Goal: Task Accomplishment & Management: Use online tool/utility

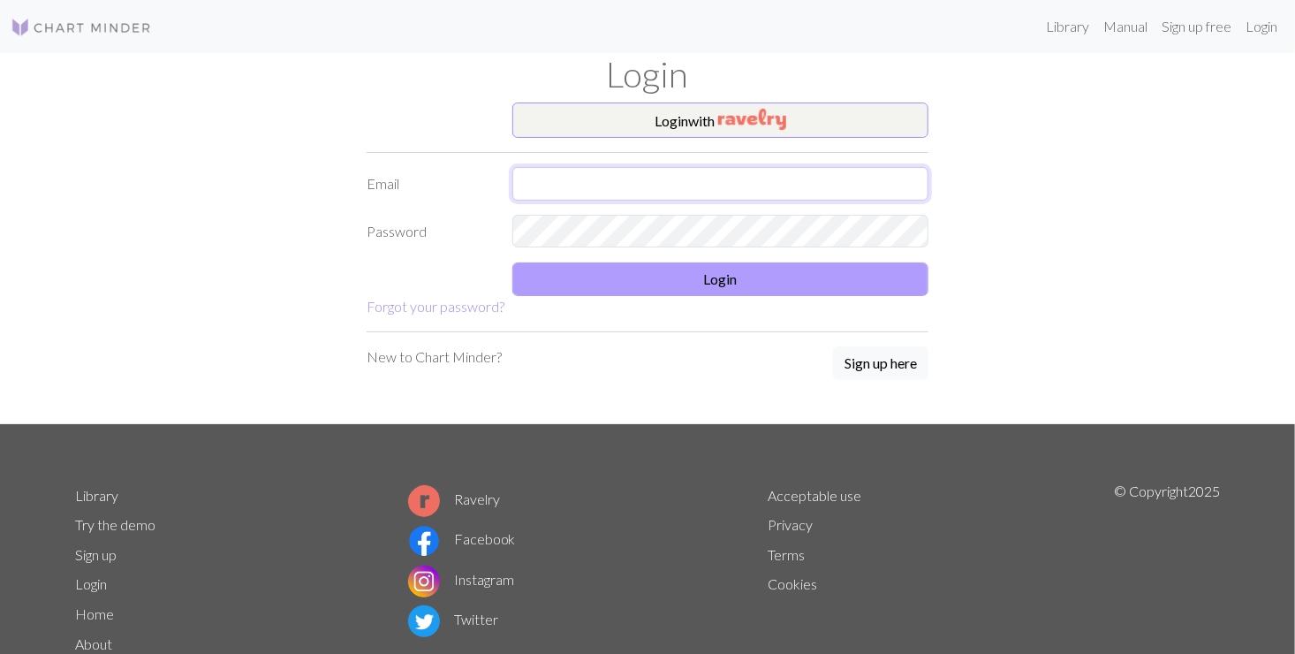
type input "[EMAIL_ADDRESS][DOMAIN_NAME]"
click at [718, 277] on button "Login" at bounding box center [720, 279] width 416 height 34
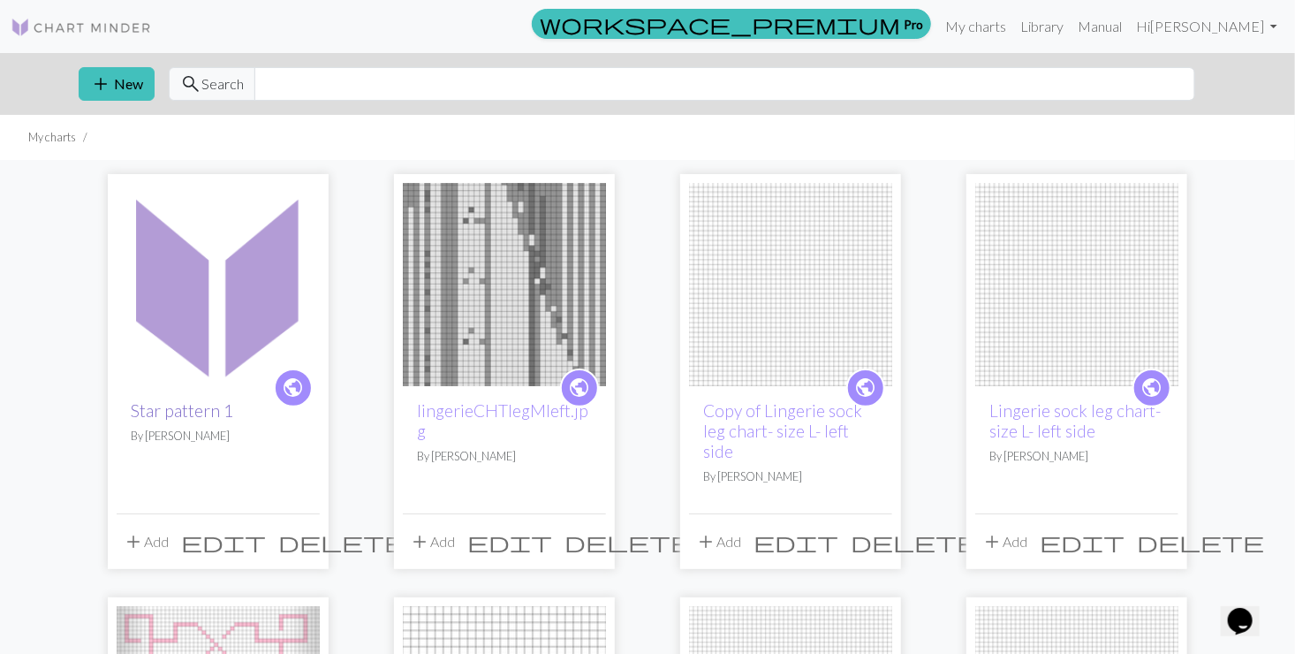
click at [181, 418] on link "Star pattern 1" at bounding box center [182, 410] width 102 height 20
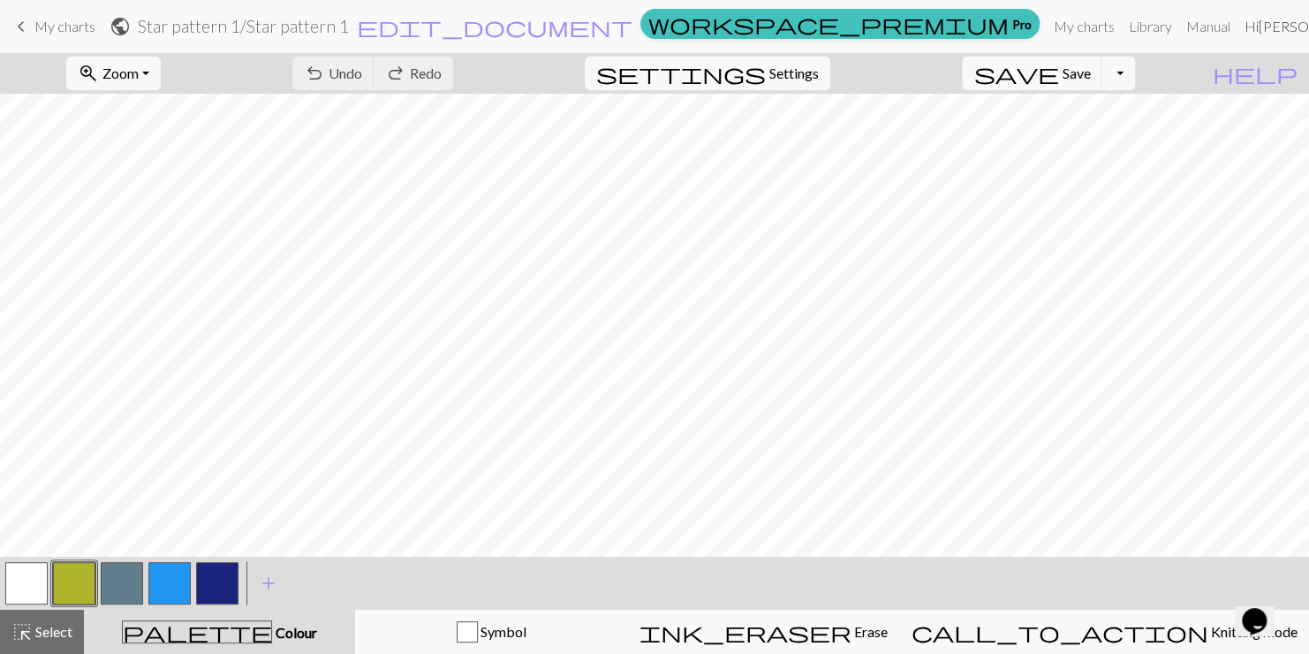
click at [1242, 21] on link "Hi [PERSON_NAME]" at bounding box center [1315, 26] width 155 height 35
click at [1264, 136] on link "Logout" at bounding box center [1292, 132] width 57 height 35
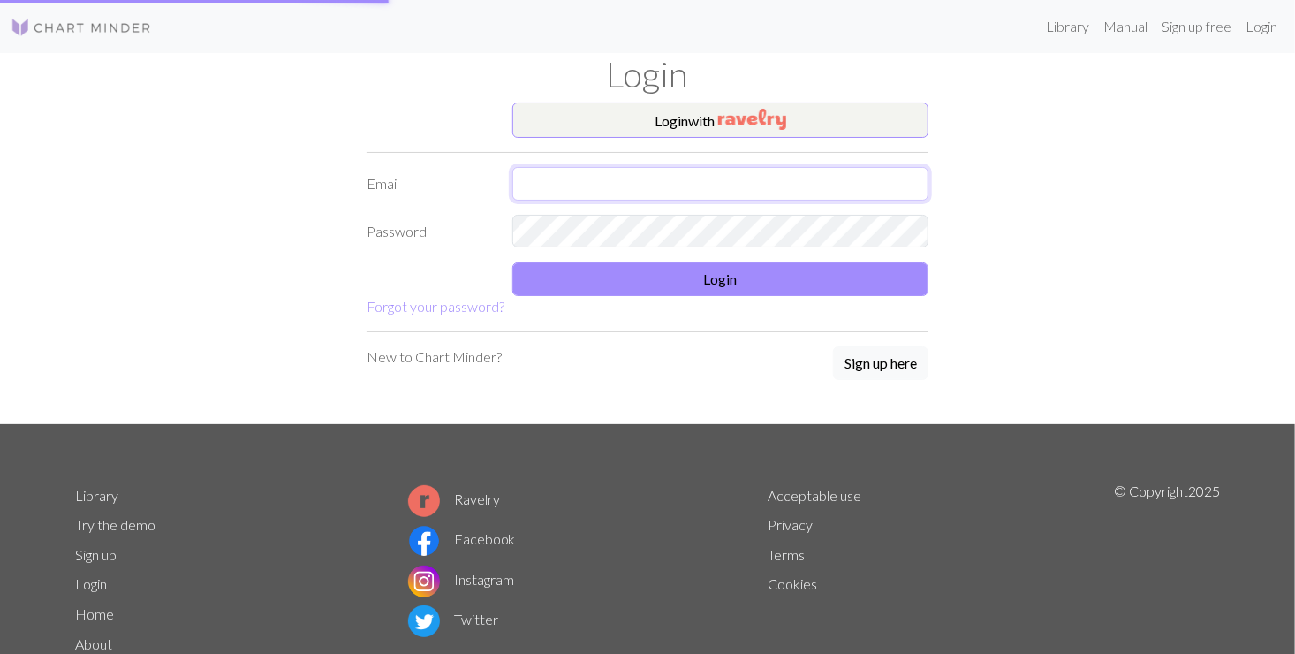
type input "[EMAIL_ADDRESS][DOMAIN_NAME]"
